Goal: Transaction & Acquisition: Subscribe to service/newsletter

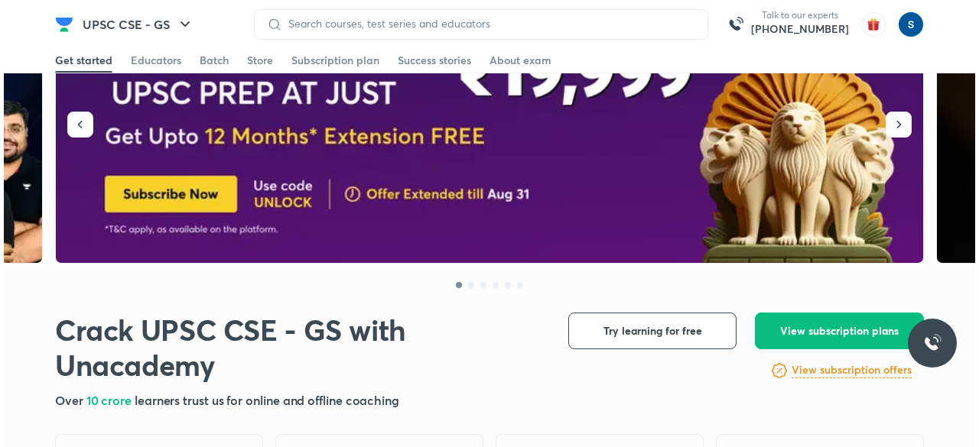
scroll to position [107, 0]
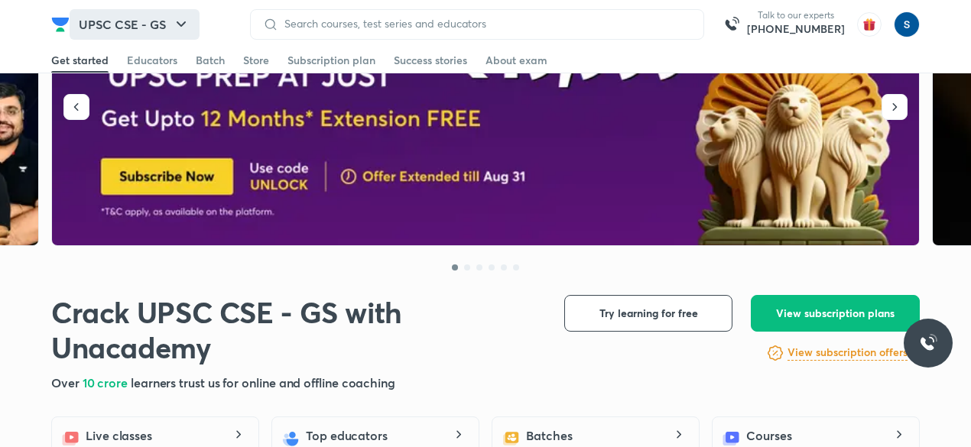
click at [109, 37] on button "UPSC CSE - GS" at bounding box center [135, 24] width 130 height 31
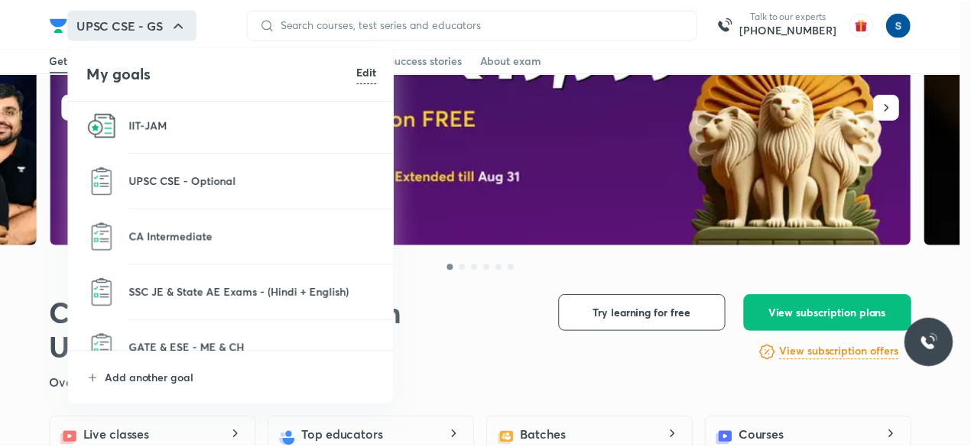
scroll to position [514, 0]
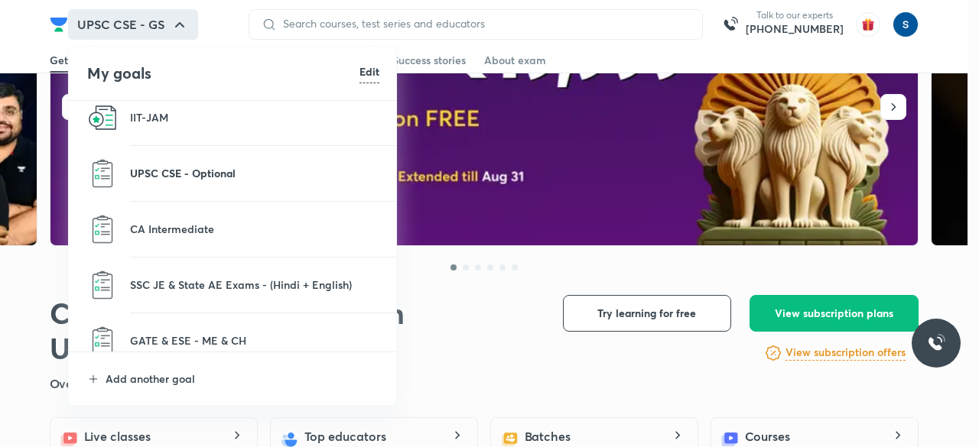
click at [211, 180] on p "UPSC CSE - Optional" at bounding box center [254, 173] width 249 height 16
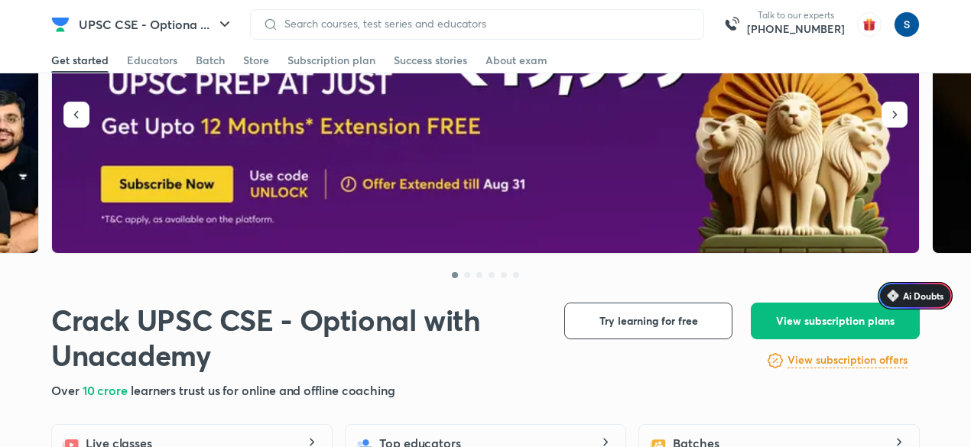
scroll to position [122, 0]
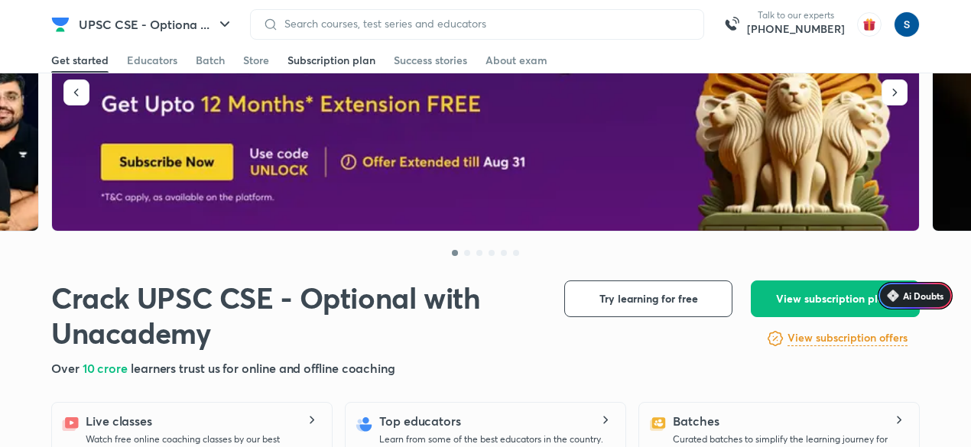
click at [326, 58] on div "Subscription plan" at bounding box center [332, 60] width 88 height 15
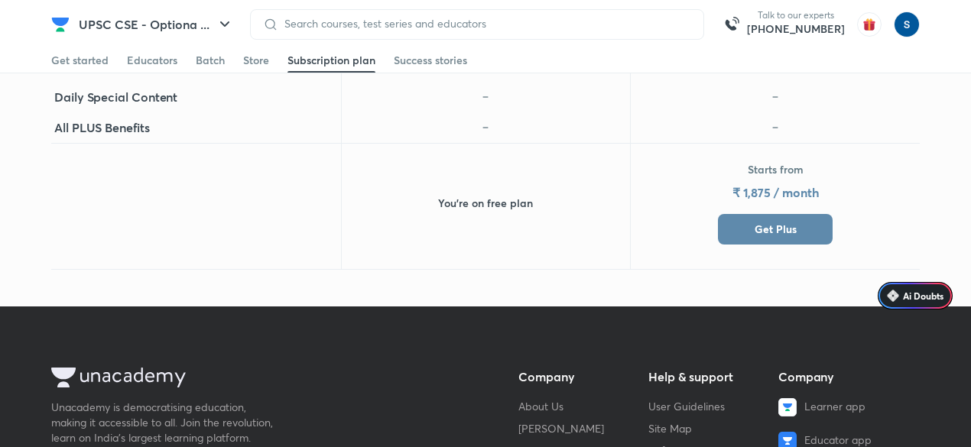
scroll to position [945, 0]
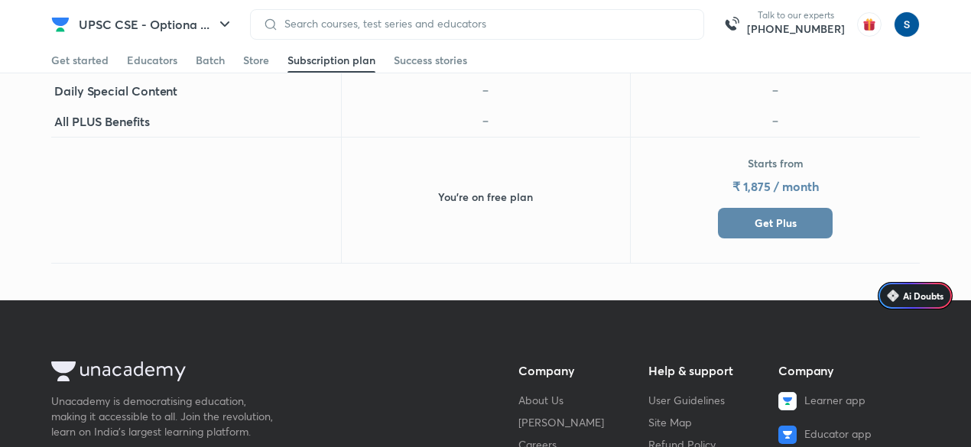
click at [766, 228] on span "Get Plus" at bounding box center [776, 223] width 42 height 15
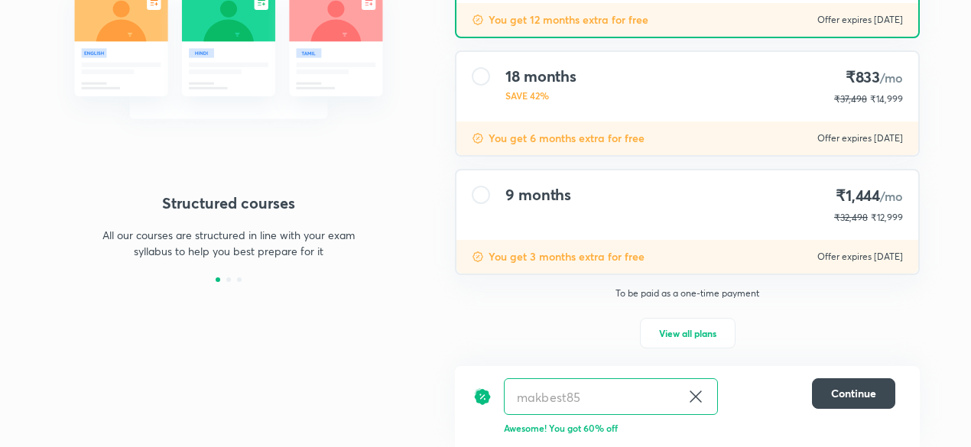
scroll to position [242, 0]
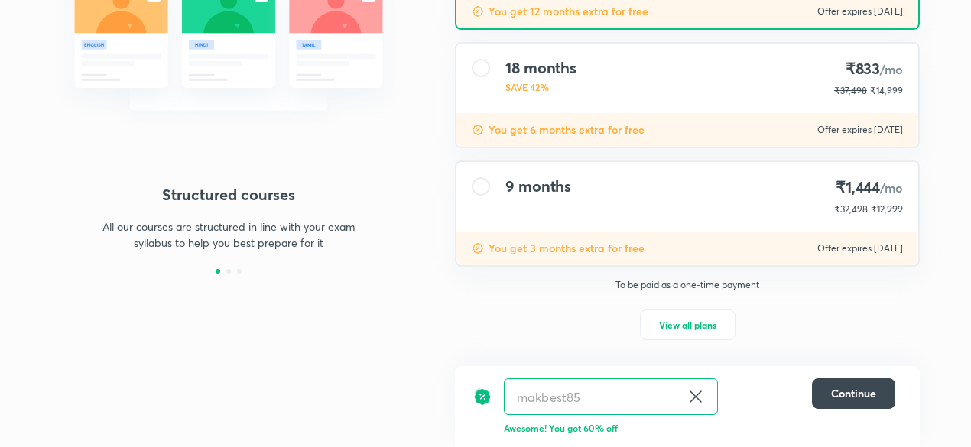
click at [622, 164] on div "9 months ₹1,444 /mo ₹32,498 ₹12,999" at bounding box center [688, 197] width 462 height 70
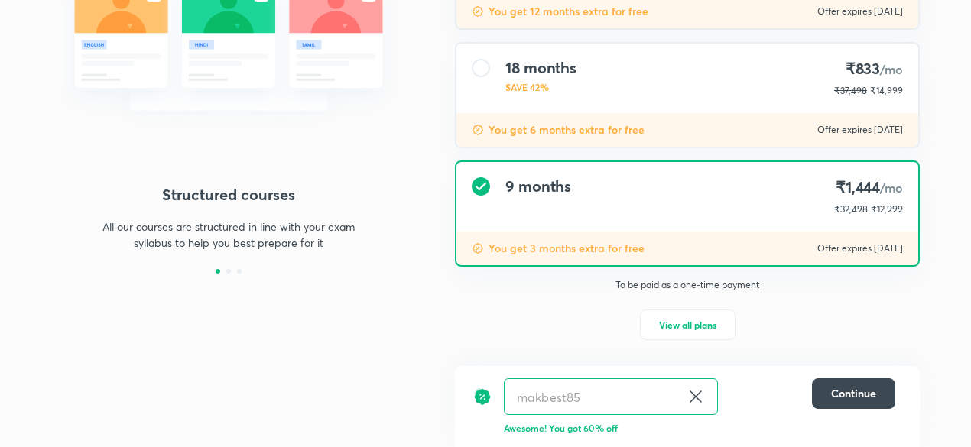
click at [614, 135] on p "You get 6 months extra for free" at bounding box center [567, 129] width 156 height 15
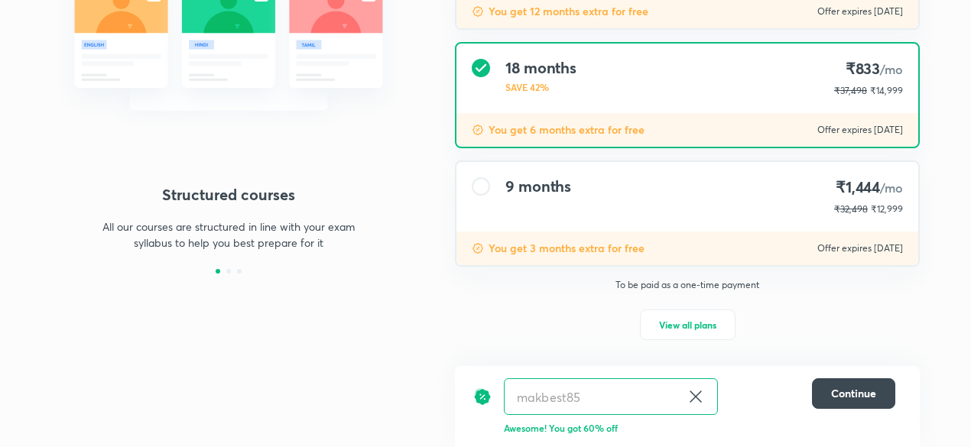
click at [595, 249] on p "You get 3 months extra for free" at bounding box center [567, 248] width 156 height 15
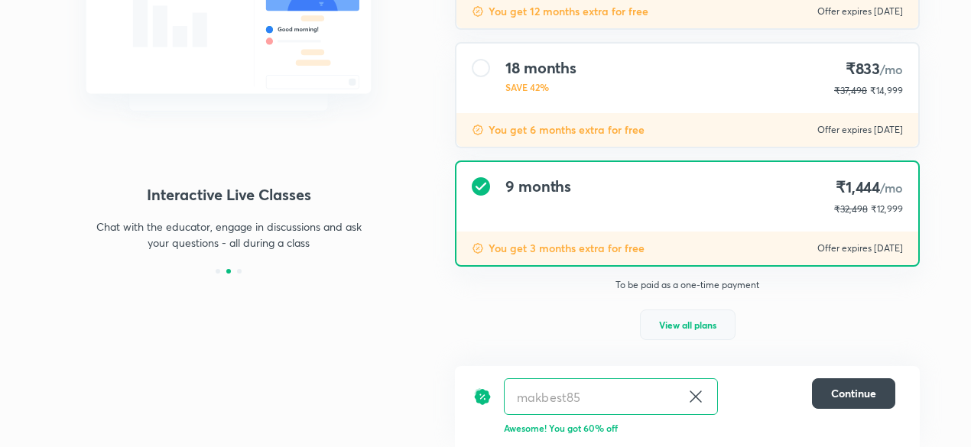
click at [655, 314] on button "View all plans" at bounding box center [688, 325] width 96 height 31
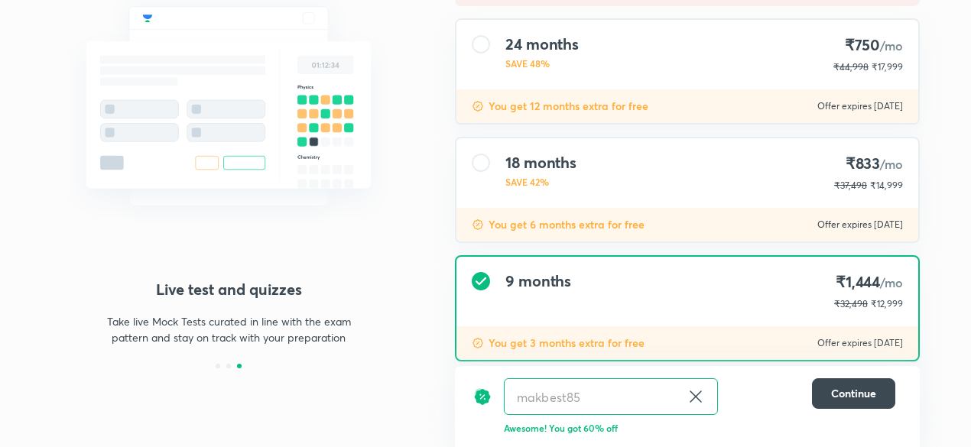
scroll to position [197, 0]
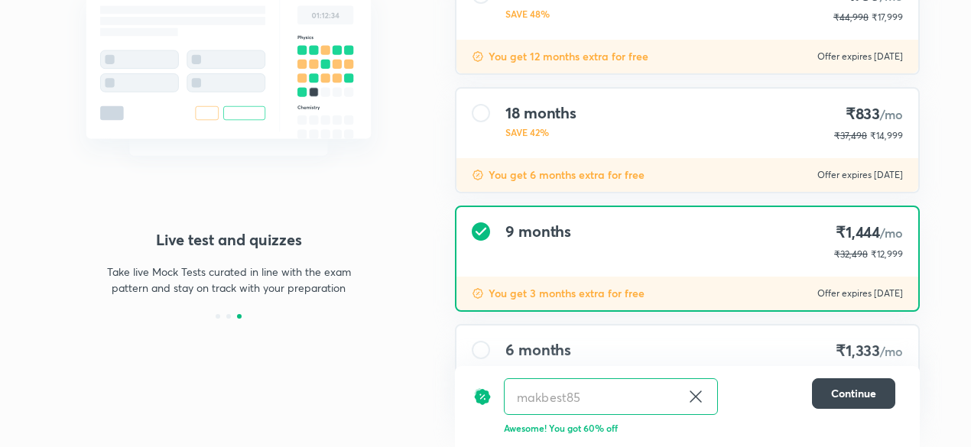
click at [552, 161] on div "You get 6 months extra for free Offer expires [DATE]" at bounding box center [688, 175] width 462 height 34
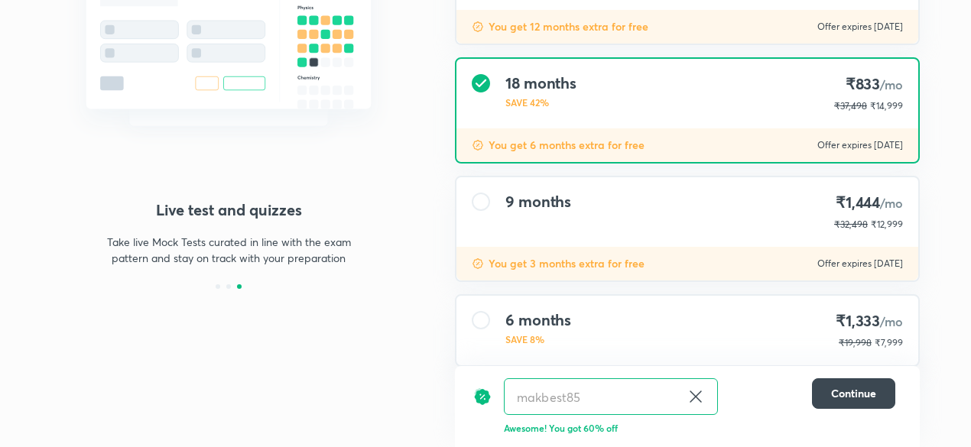
scroll to position [260, 0]
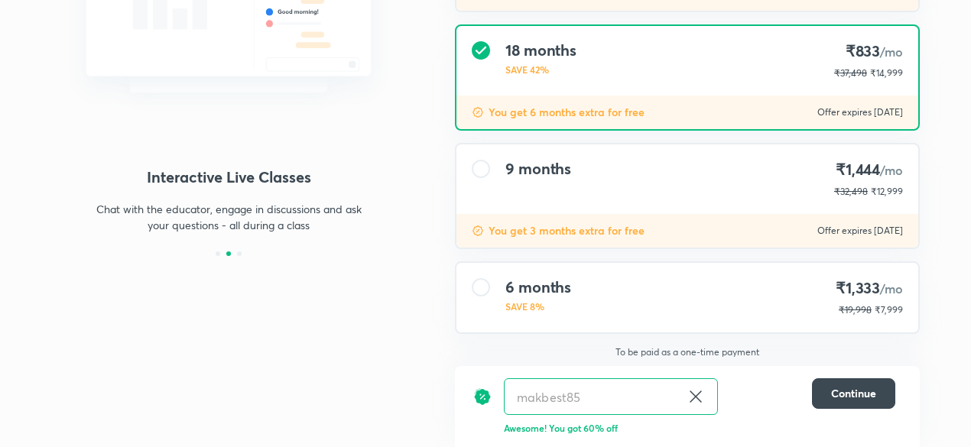
click at [690, 220] on div "You get 3 months extra for free Offer expires [DATE]" at bounding box center [688, 231] width 462 height 34
